Goal: Check status: Check status

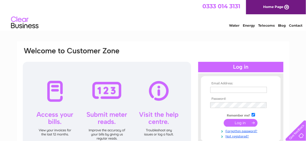
type input "paul@ppultd.co.uk"
click at [238, 123] on input "submit" at bounding box center [241, 123] width 34 height 8
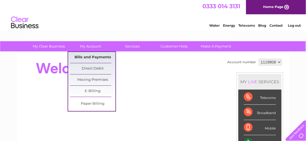
click at [91, 56] on link "Bills and Payments" at bounding box center [92, 57] width 45 height 11
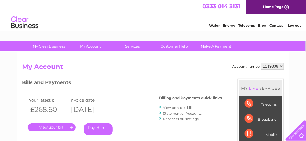
scroll to position [27, 0]
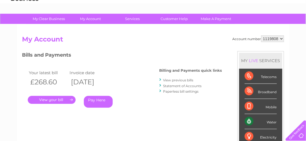
click at [47, 101] on link "." at bounding box center [52, 100] width 48 height 8
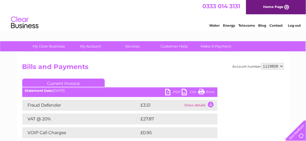
click at [166, 91] on link "PDF" at bounding box center [173, 93] width 16 height 8
